Goal: Task Accomplishment & Management: Manage account settings

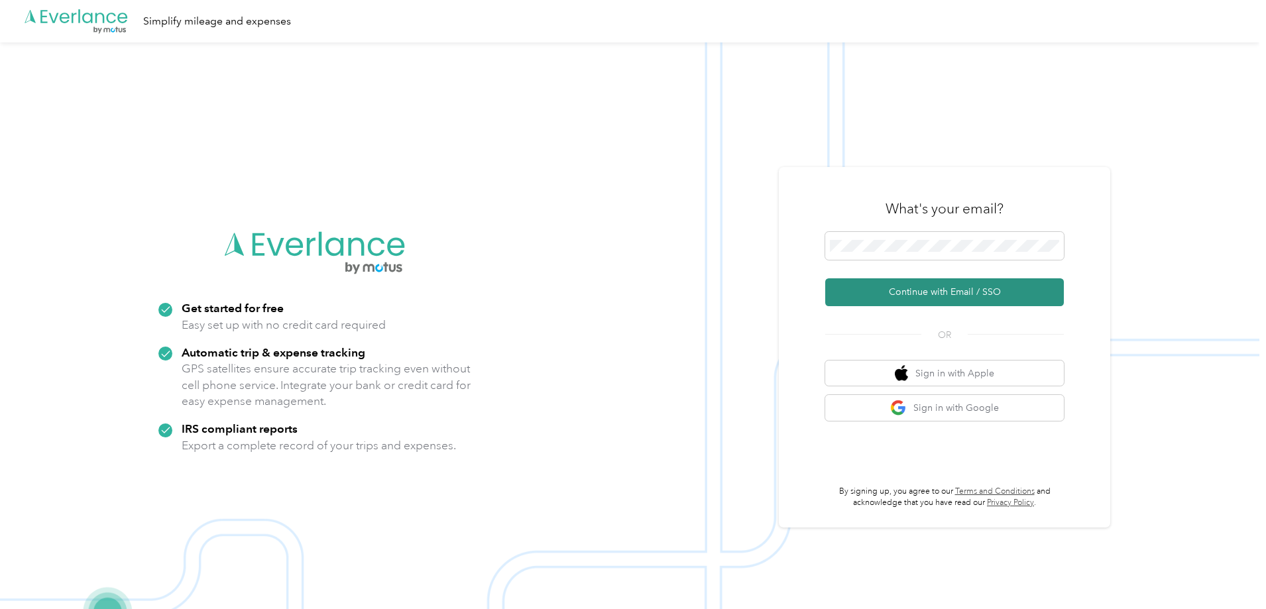
click at [938, 290] on button "Continue with Email / SSO" at bounding box center [945, 292] width 239 height 28
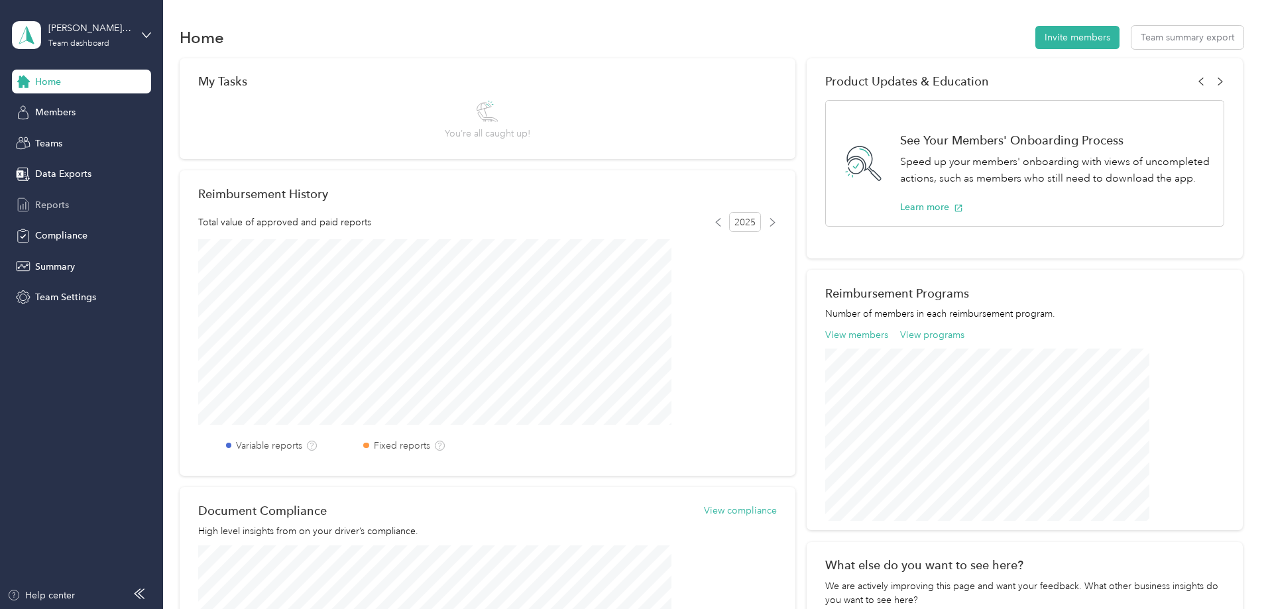
click at [56, 200] on span "Reports" at bounding box center [52, 205] width 34 height 14
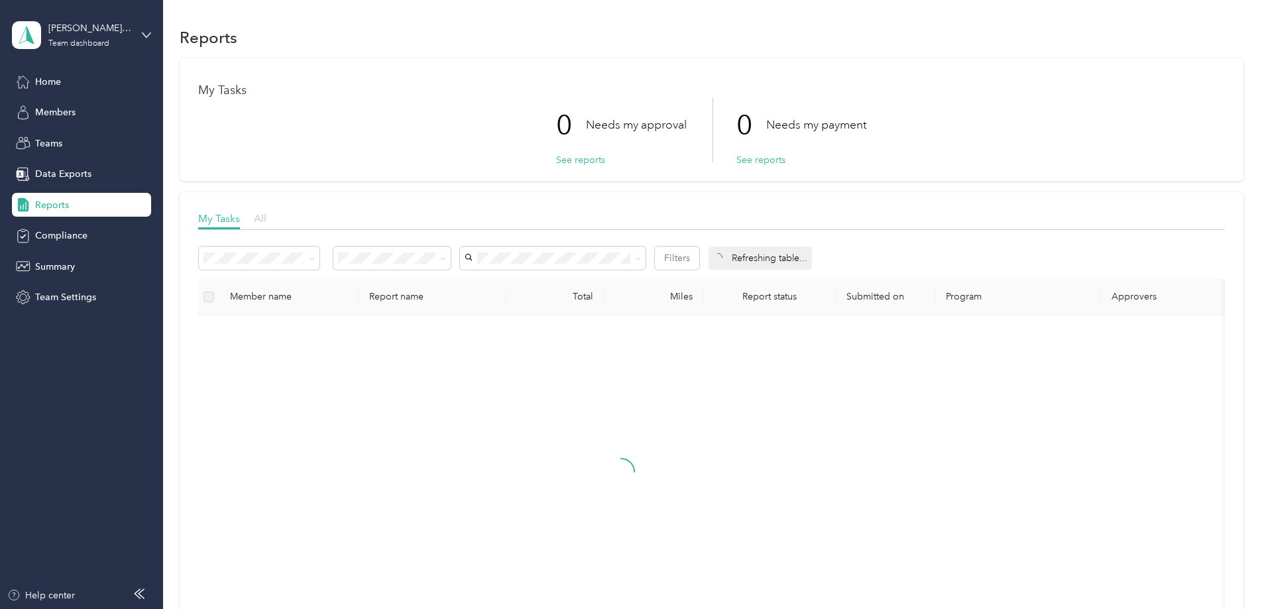
click at [267, 221] on span "All" at bounding box center [260, 218] width 13 height 13
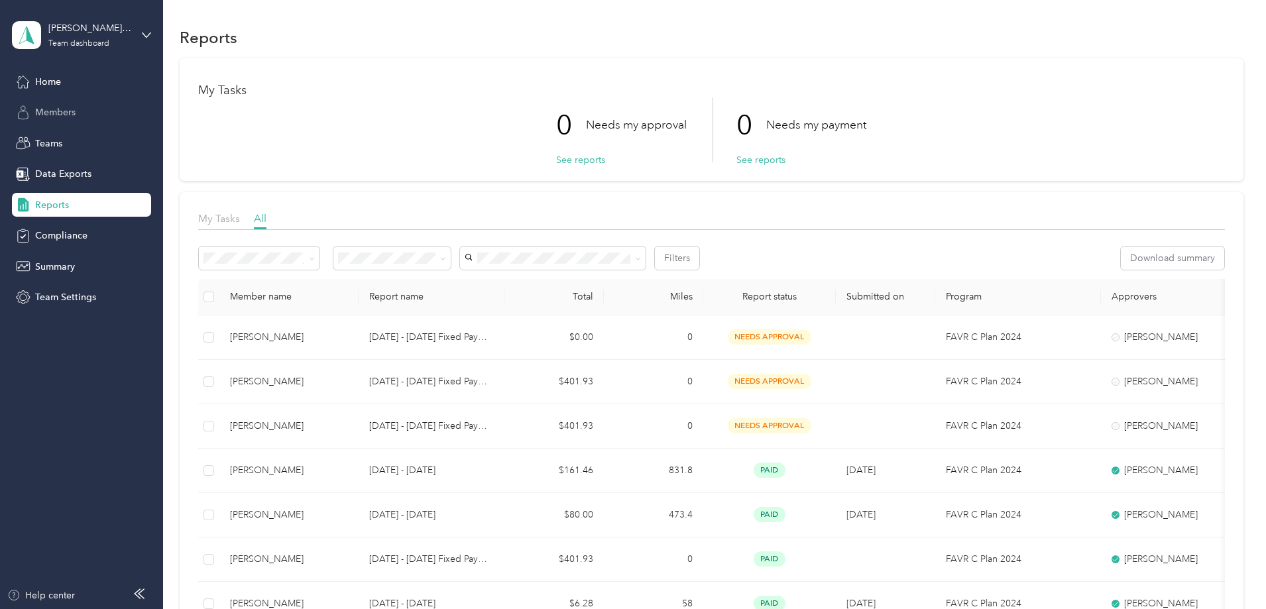
click at [48, 109] on span "Members" at bounding box center [55, 112] width 40 height 14
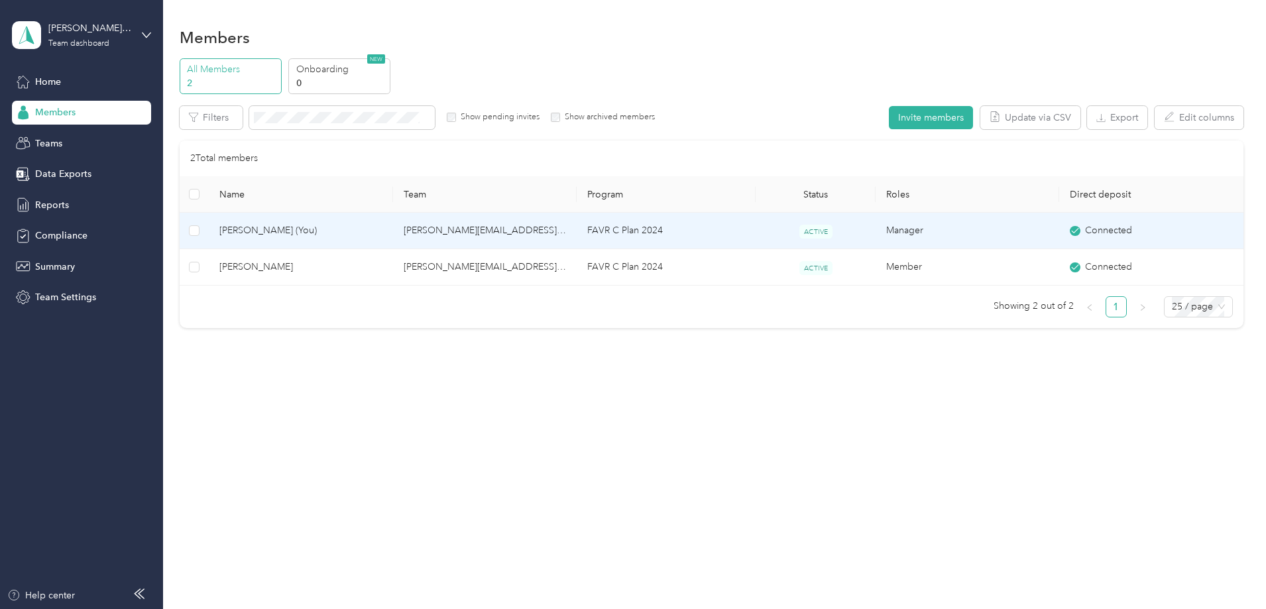
click at [326, 229] on span "[PERSON_NAME] (You)" at bounding box center [300, 230] width 162 height 15
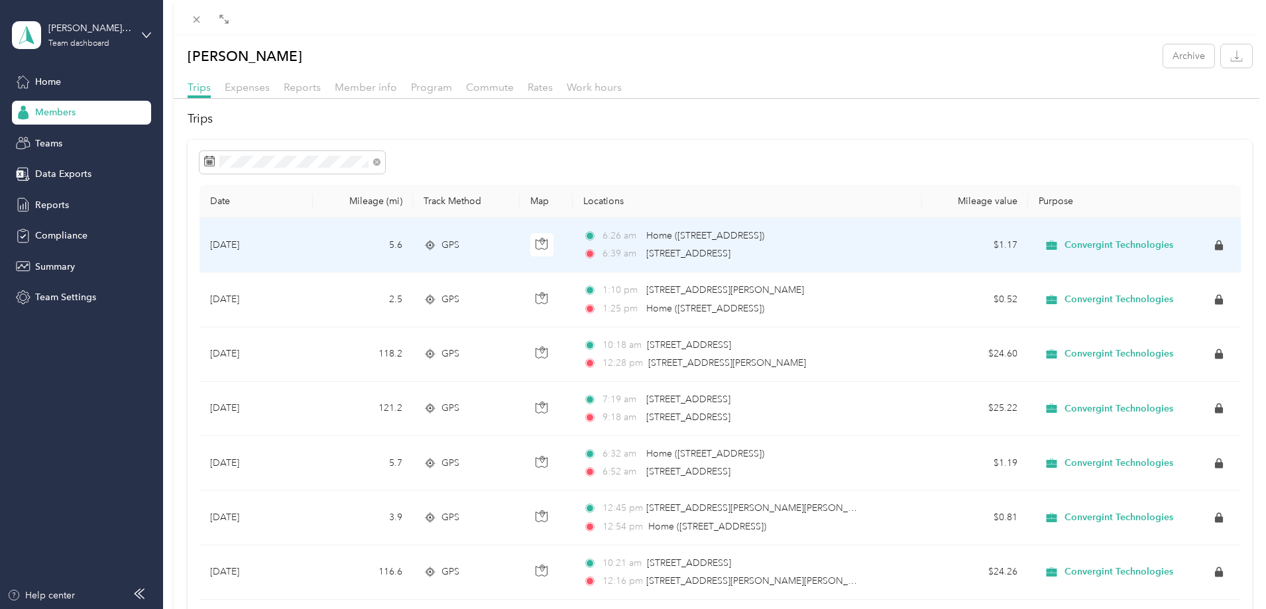
click at [1095, 243] on span "Convergint Technologies" at bounding box center [1119, 245] width 109 height 12
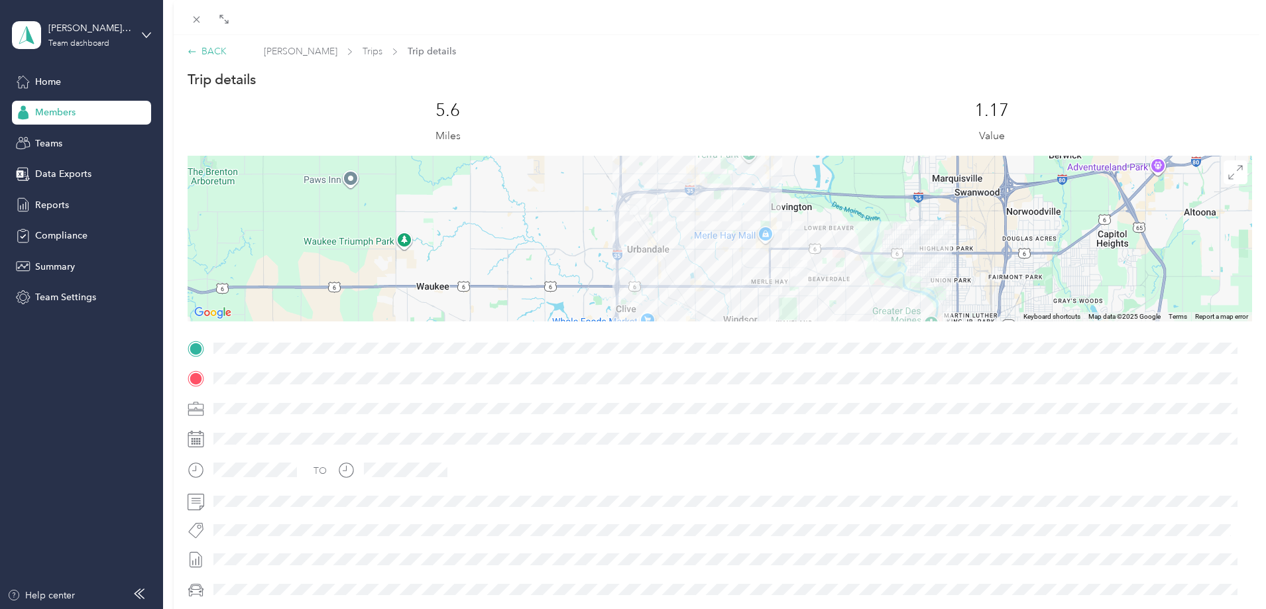
click at [212, 52] on div "BACK" at bounding box center [207, 51] width 39 height 14
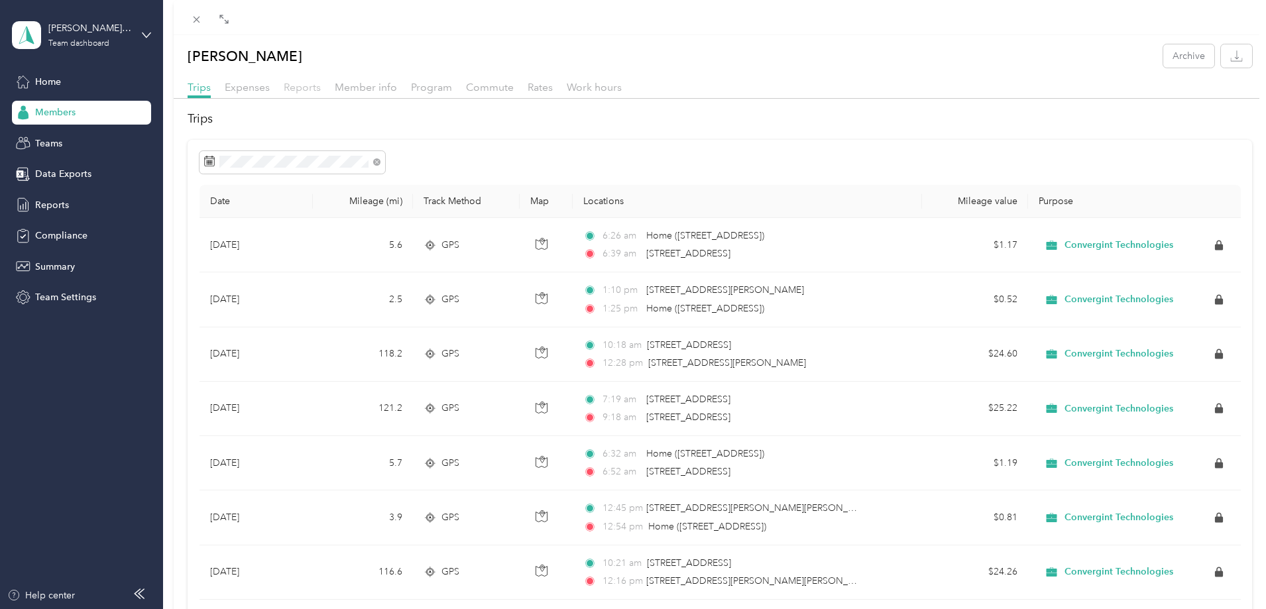
click at [300, 89] on span "Reports" at bounding box center [302, 87] width 37 height 13
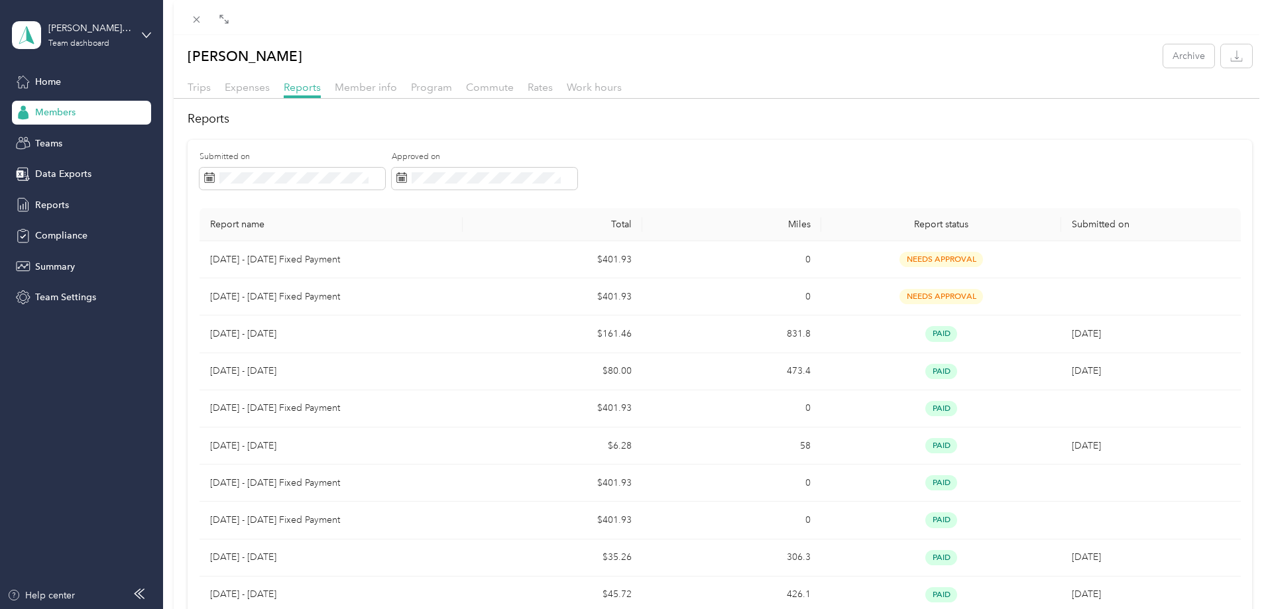
click at [95, 30] on div "[PERSON_NAME] Archive Trips Expenses Reports Member info Program Commute Rates …" at bounding box center [633, 304] width 1266 height 609
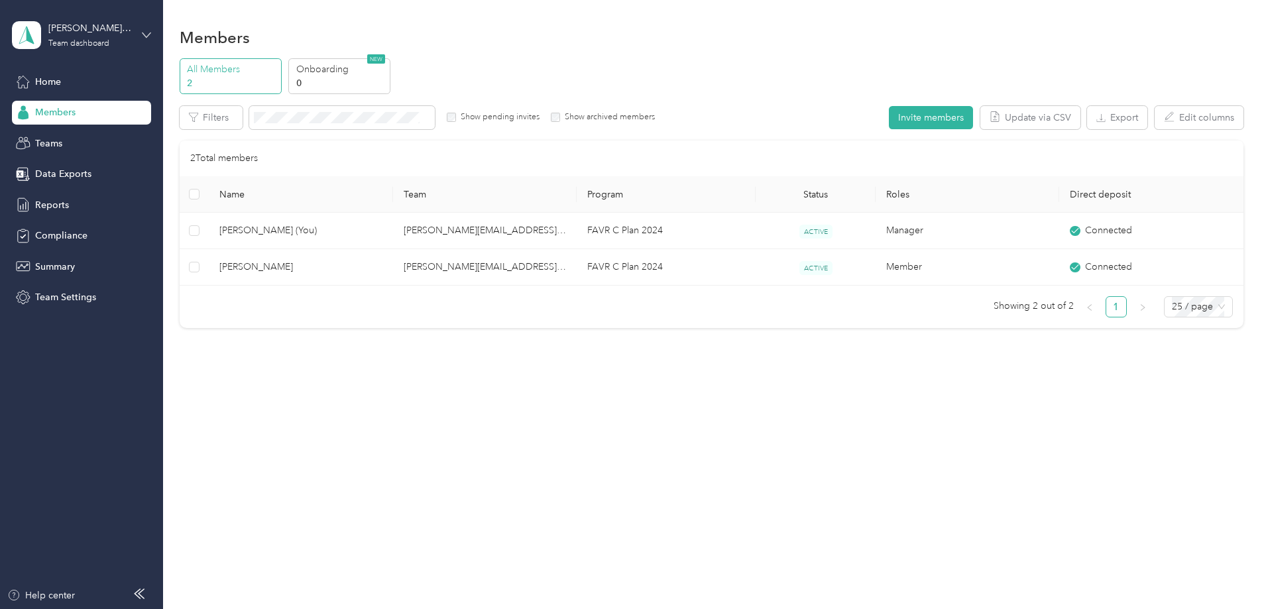
click at [147, 38] on icon at bounding box center [146, 35] width 9 height 9
click at [51, 170] on div "Log out" at bounding box center [226, 162] width 410 height 23
